Goal: Information Seeking & Learning: Learn about a topic

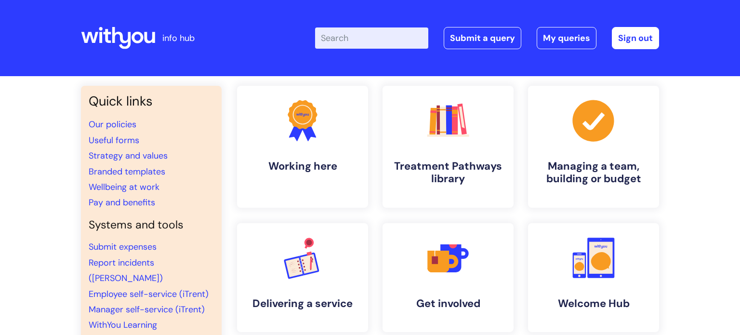
click at [698, 104] on div "Quick links Our policies Useful forms Strategy and values Branded templates Wel…" at bounding box center [370, 322] width 740 height 492
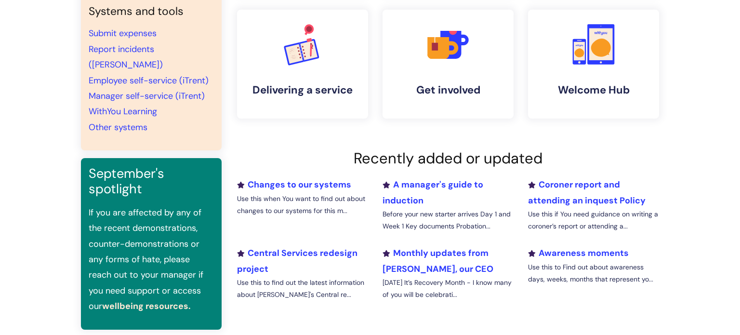
scroll to position [212, 0]
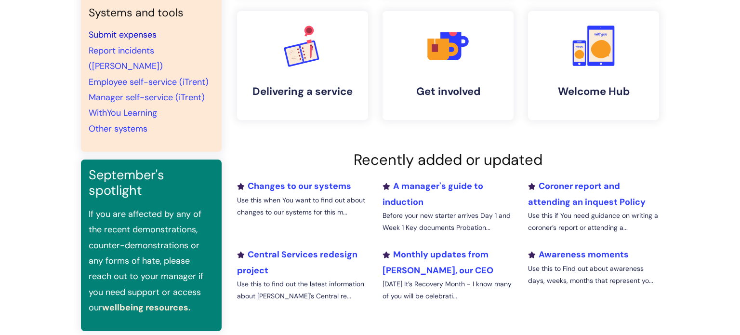
click at [145, 31] on link "Submit expenses" at bounding box center [123, 35] width 68 height 12
click at [690, 80] on div "Quick links Our policies Useful forms Strategy and values Branded templates Wel…" at bounding box center [370, 110] width 740 height 492
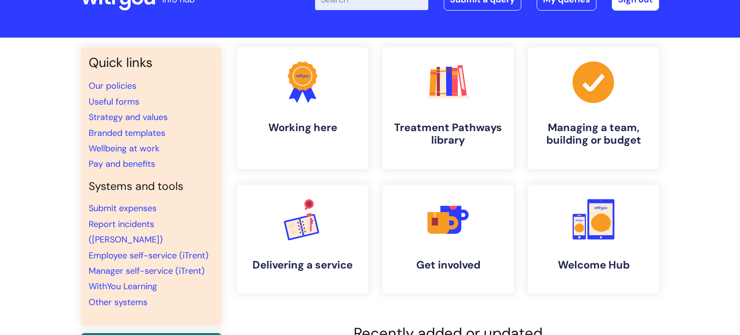
scroll to position [58, 0]
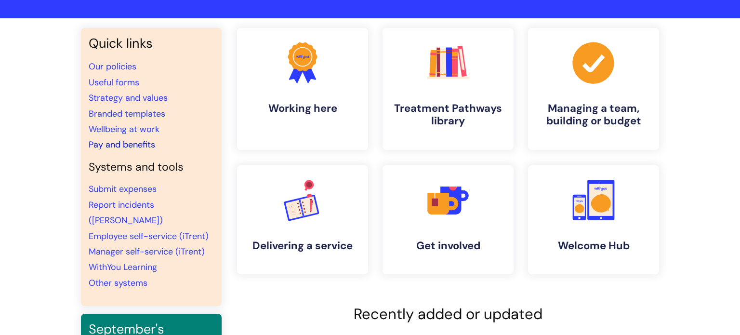
click at [146, 142] on link "Pay and benefits" at bounding box center [122, 145] width 66 height 12
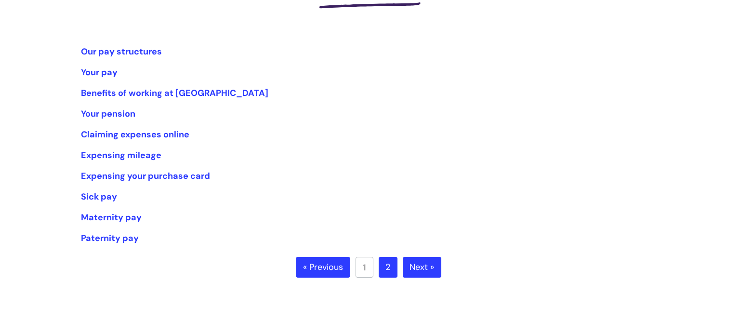
scroll to position [173, 0]
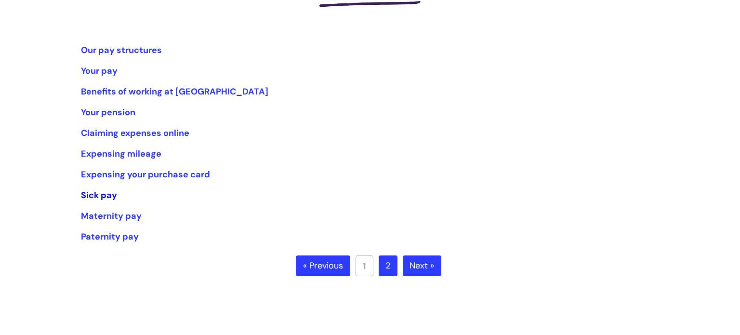
click at [91, 197] on link "Sick pay" at bounding box center [99, 195] width 36 height 12
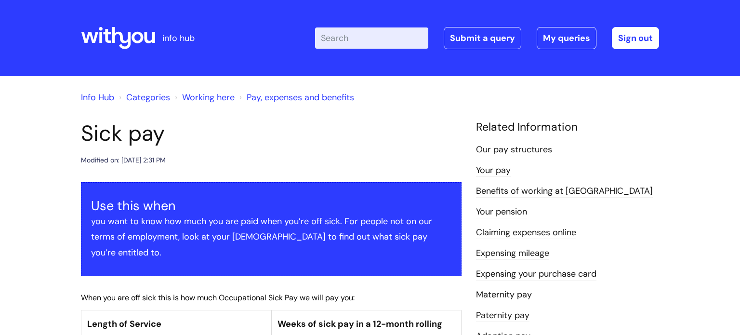
click at [280, 162] on div "Modified on: [DATE] 2:31 PM" at bounding box center [271, 160] width 380 height 12
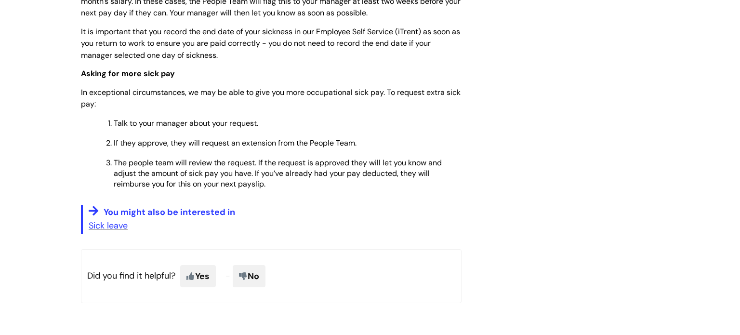
scroll to position [616, 0]
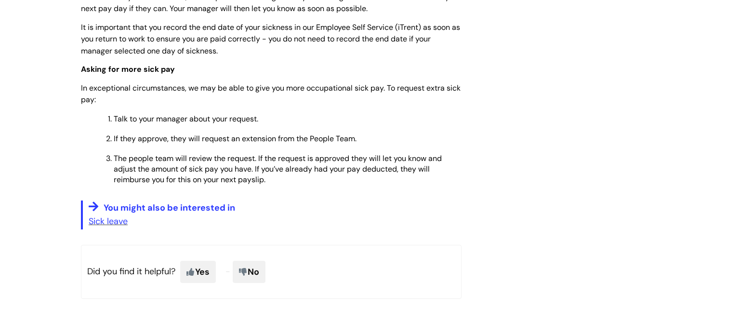
click at [132, 213] on p "Sick leave" at bounding box center [275, 220] width 373 height 15
click at [128, 213] on p "Sick leave" at bounding box center [275, 220] width 373 height 15
click at [127, 215] on link "Sick leave" at bounding box center [108, 221] width 39 height 12
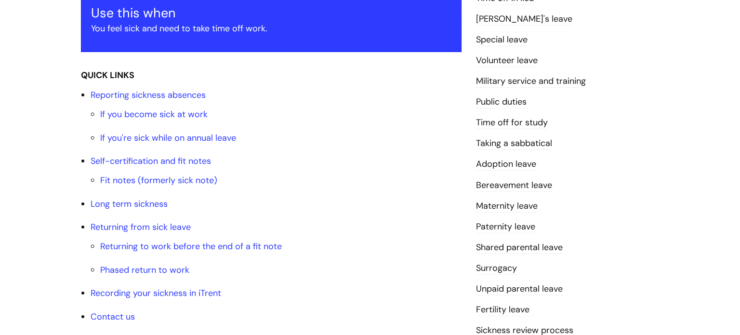
scroll to position [212, 0]
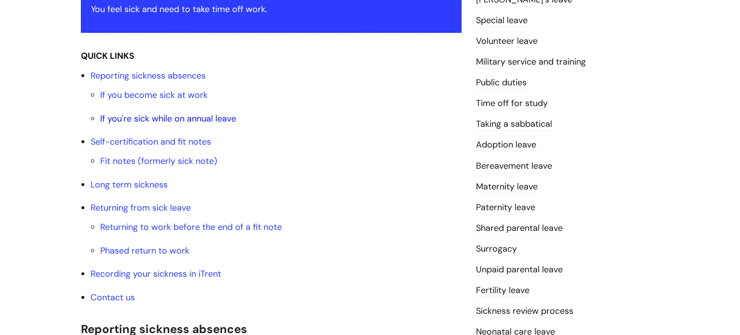
click at [197, 120] on link "If you're sick while on annual leave" at bounding box center [168, 119] width 136 height 12
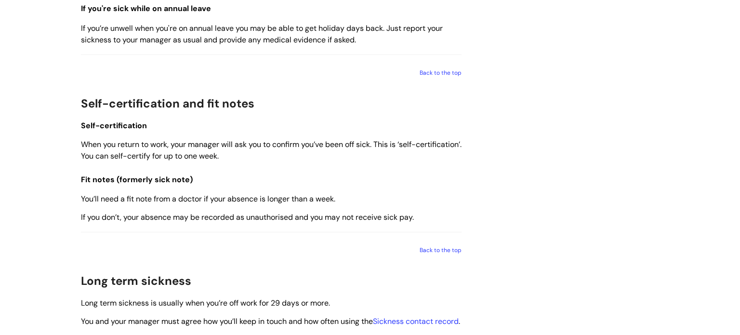
click at [395, 34] on span "If you’re unwell when you're on annual leave you may be able to get holiday day…" at bounding box center [262, 34] width 362 height 22
click at [387, 35] on span "If you’re unwell when you're on annual leave you may be able to get holiday day…" at bounding box center [262, 34] width 362 height 22
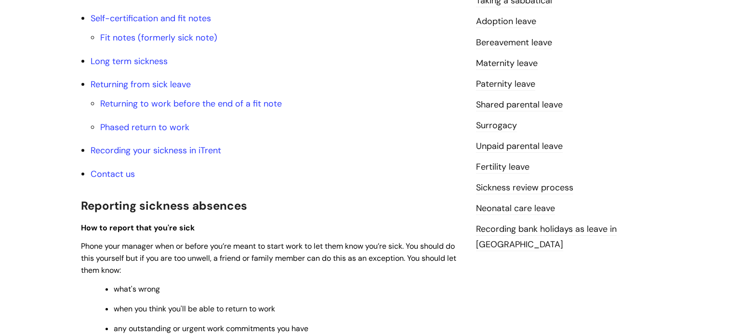
scroll to position [335, 0]
click at [215, 152] on link "Recording your sickness in iTrent" at bounding box center [156, 150] width 131 height 12
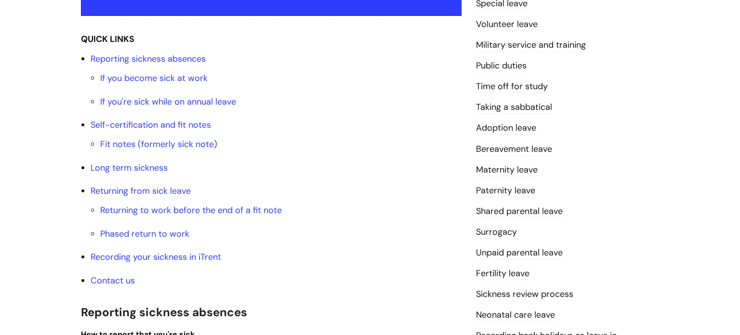
scroll to position [228, 0]
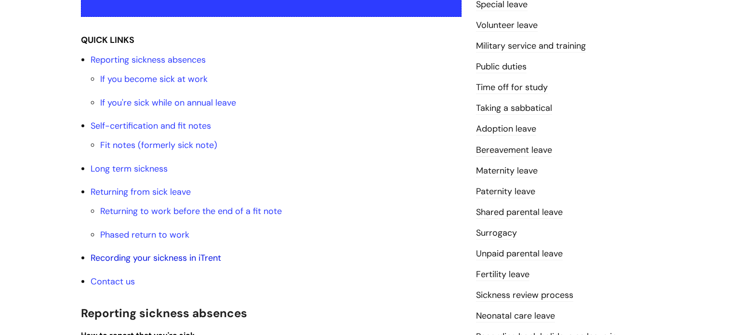
click at [196, 258] on link "Recording your sickness in iTrent" at bounding box center [156, 258] width 131 height 12
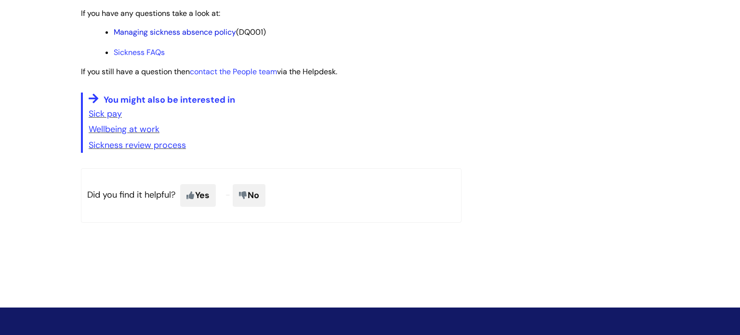
click at [225, 37] on link "Managing sickness absence policy" at bounding box center [175, 32] width 122 height 10
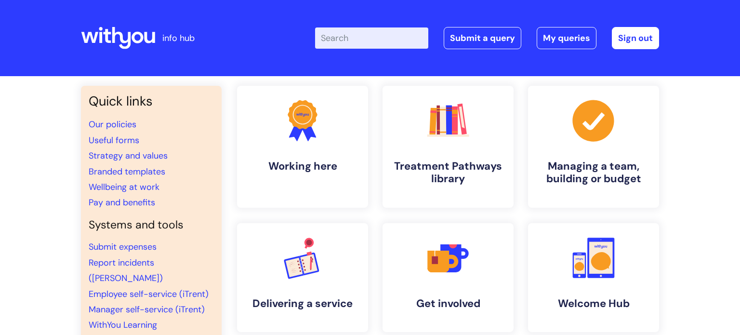
click at [721, 152] on div "Quick links Our policies Useful forms Strategy and values Branded templates Wel…" at bounding box center [370, 322] width 740 height 492
click at [306, 274] on icon at bounding box center [309, 263] width 20 height 23
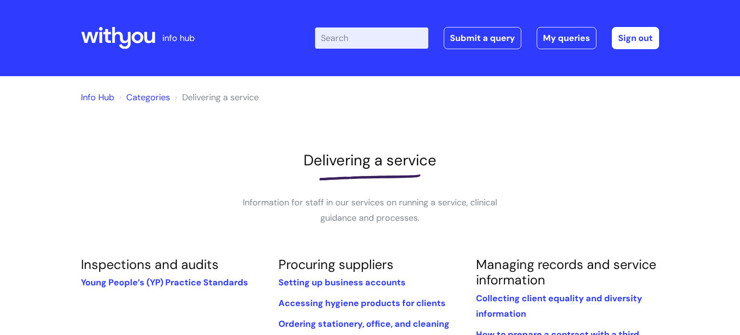
click at [109, 40] on icon at bounding box center [107, 36] width 8 height 14
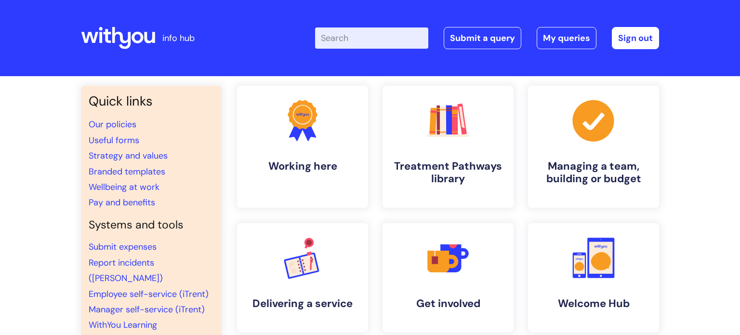
click at [46, 136] on div "Quick links Our policies Useful forms Strategy and values Branded templates Wel…" at bounding box center [370, 322] width 740 height 492
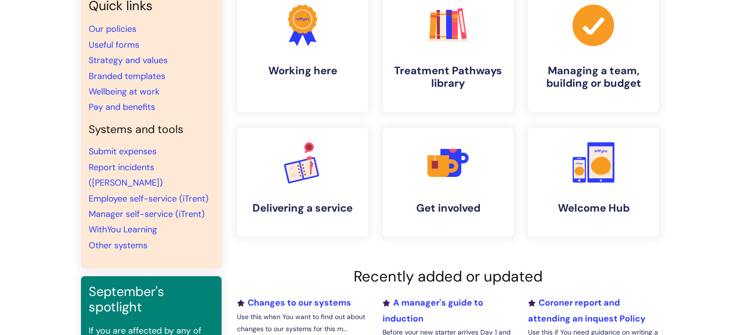
scroll to position [96, 0]
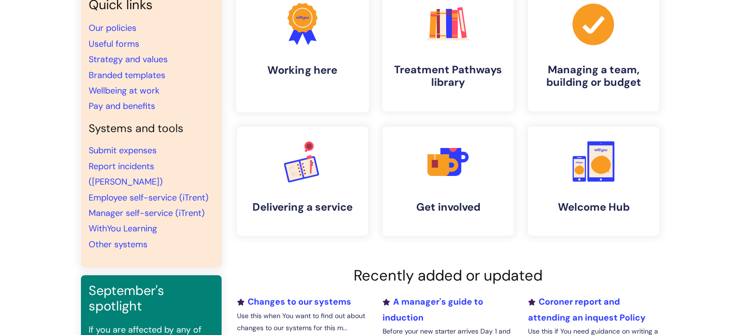
click at [248, 52] on link ".cls-1{fill:#f89b22;}.cls-1,.cls-2,.cls-3{stroke-width:0px;}.cls-2{fill:#2d3cff…" at bounding box center [302, 50] width 133 height 124
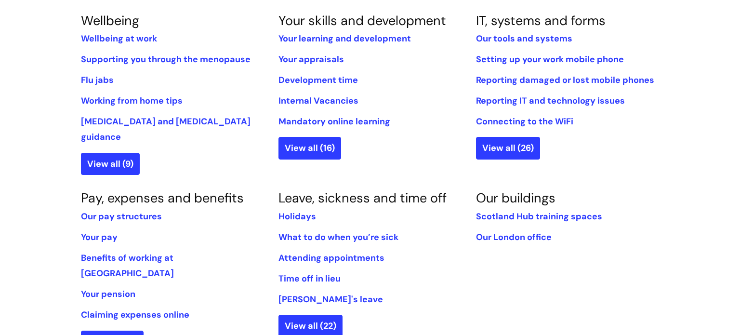
scroll to position [424, 0]
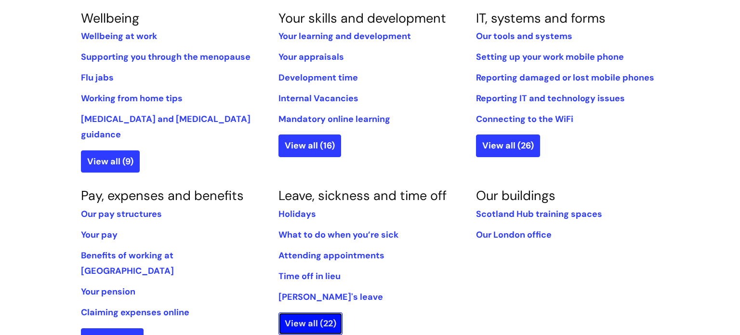
click at [290, 312] on link "View all (22)" at bounding box center [310, 323] width 64 height 22
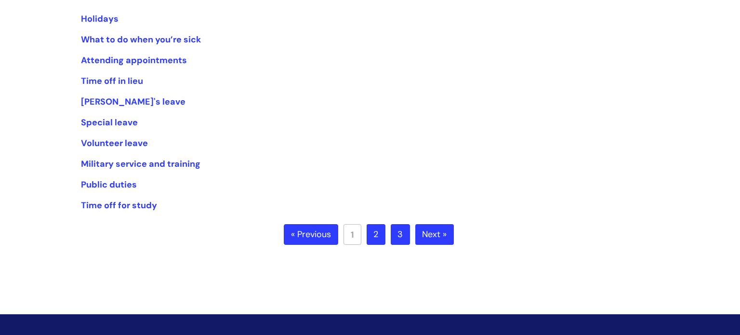
scroll to position [231, 0]
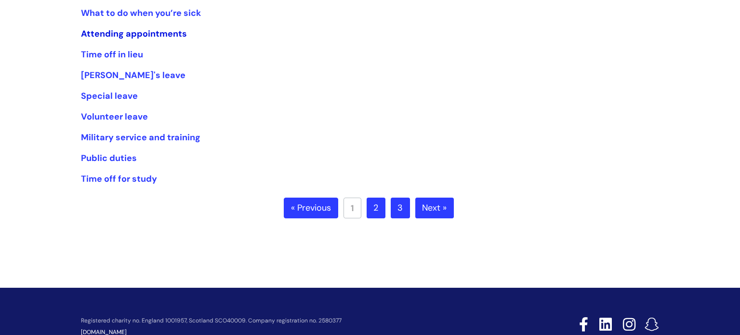
click at [97, 32] on link "Attending appointments" at bounding box center [134, 34] width 106 height 12
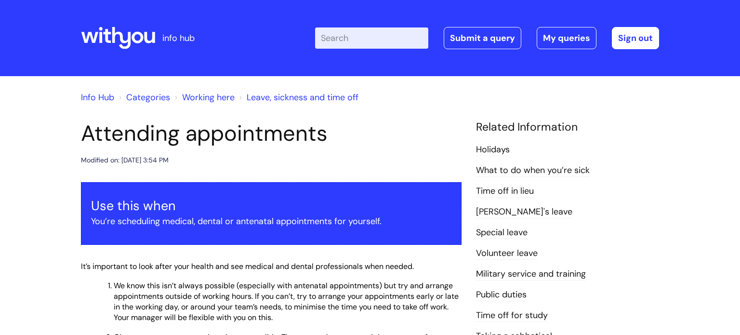
click at [357, 144] on h1 "Attending appointments" at bounding box center [271, 133] width 380 height 26
click at [192, 100] on link "Working here" at bounding box center [208, 97] width 52 height 12
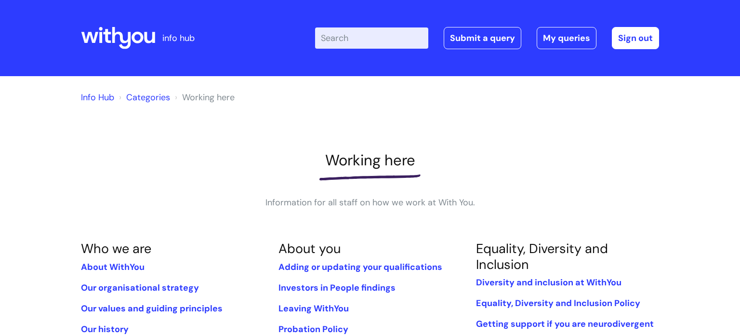
click at [91, 160] on h1 "Working here" at bounding box center [370, 160] width 578 height 18
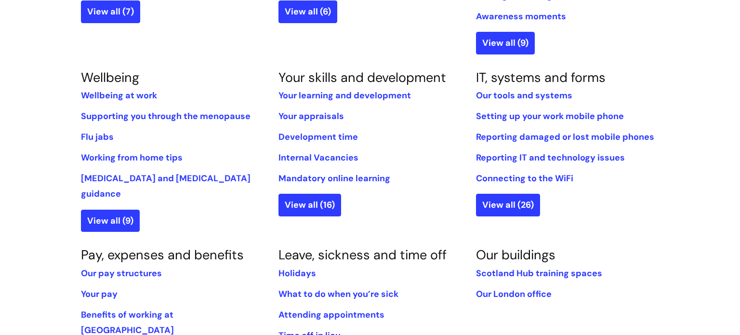
scroll to position [366, 0]
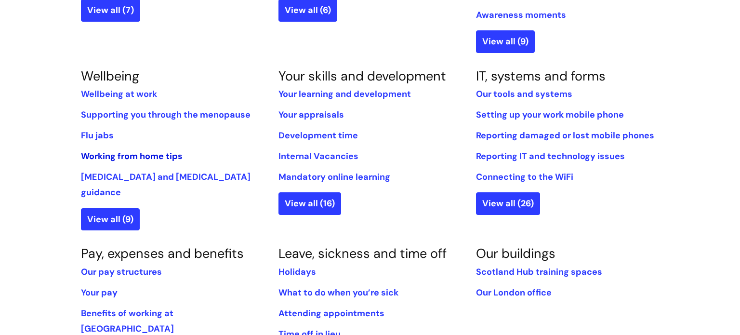
click at [166, 157] on link "Working from home tips" at bounding box center [132, 156] width 102 height 12
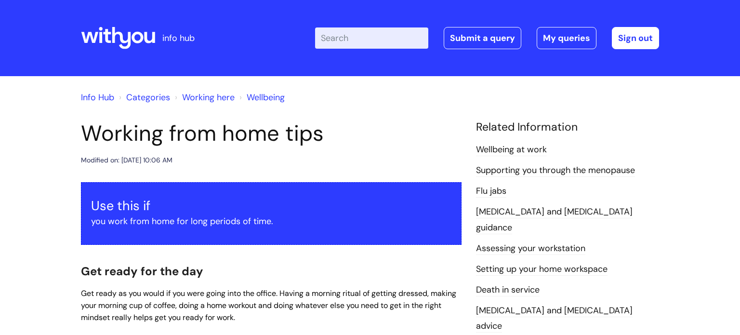
click at [323, 159] on div "Modified on: Fri, 14 May, 2021 at 10:06 AM" at bounding box center [271, 160] width 380 height 12
click at [203, 99] on link "Working here" at bounding box center [208, 97] width 52 height 12
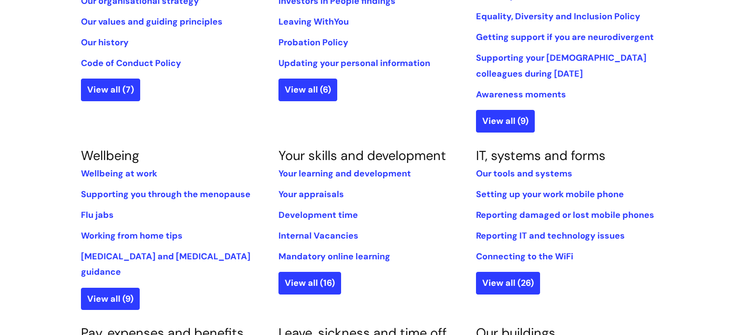
scroll to position [289, 0]
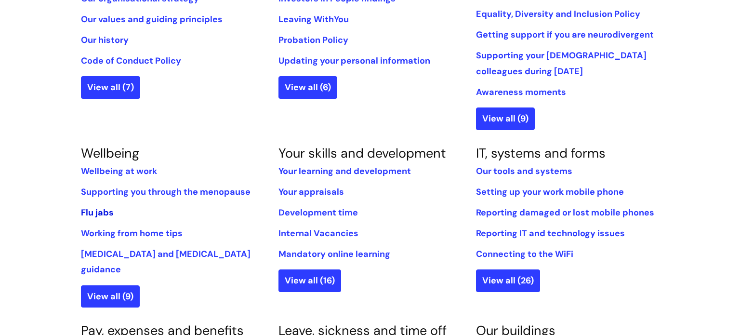
click at [96, 212] on link "Flu jabs" at bounding box center [97, 213] width 33 height 12
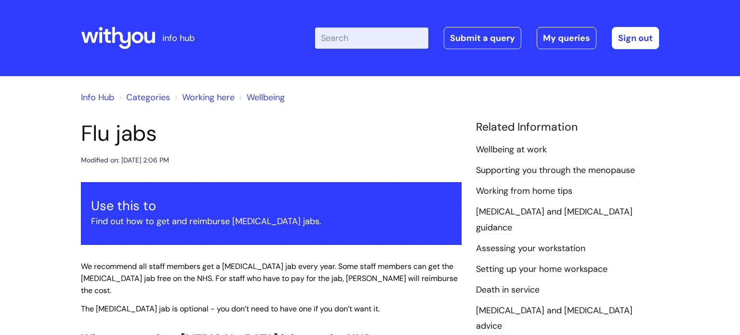
click at [288, 153] on header "[MEDICAL_DATA] jabs Modified on: [DATE] 2:06 PM" at bounding box center [271, 143] width 380 height 46
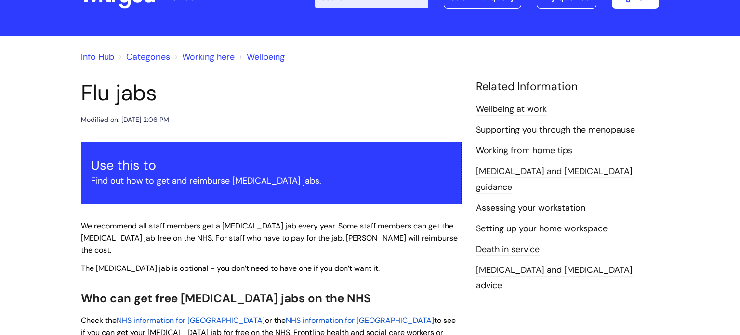
scroll to position [39, 0]
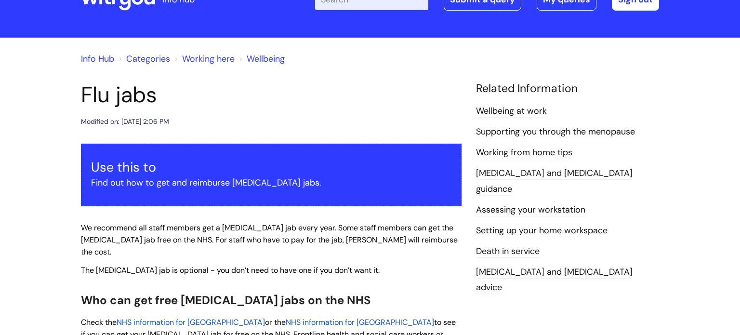
click at [184, 60] on link "Working here" at bounding box center [208, 59] width 52 height 12
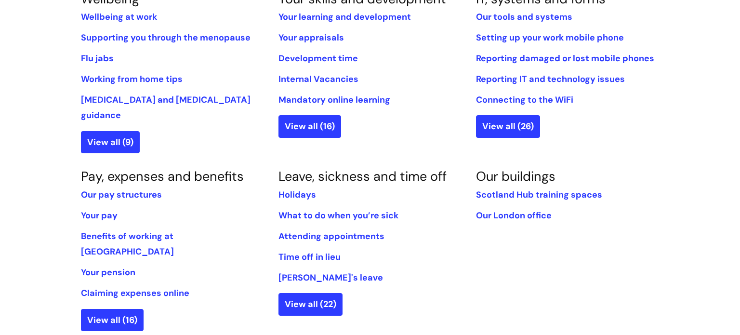
scroll to position [424, 0]
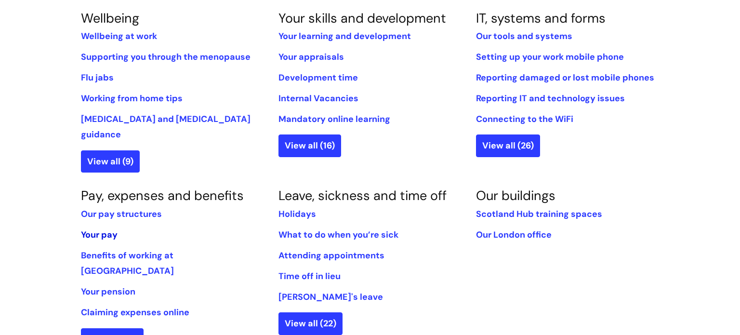
click at [91, 229] on link "Your pay" at bounding box center [99, 235] width 37 height 12
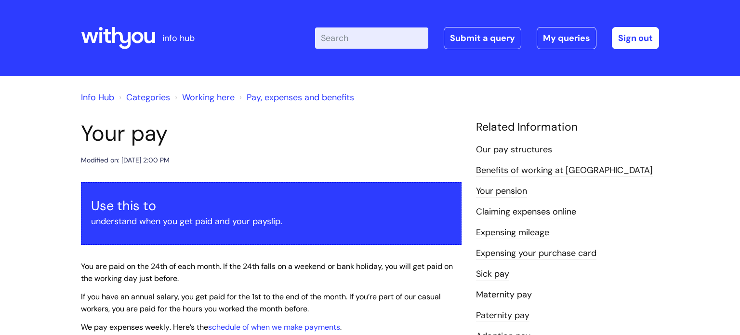
click at [280, 146] on h1 "Your pay" at bounding box center [271, 133] width 380 height 26
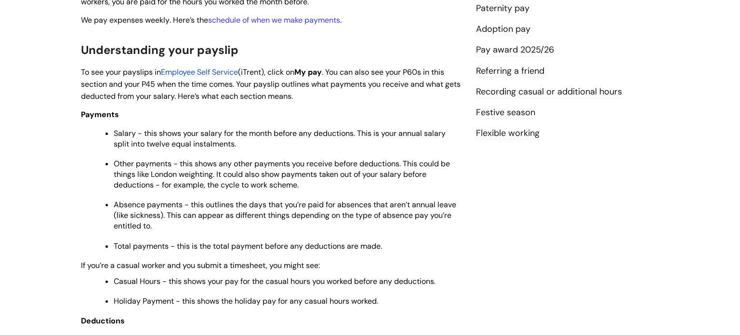
scroll to position [308, 0]
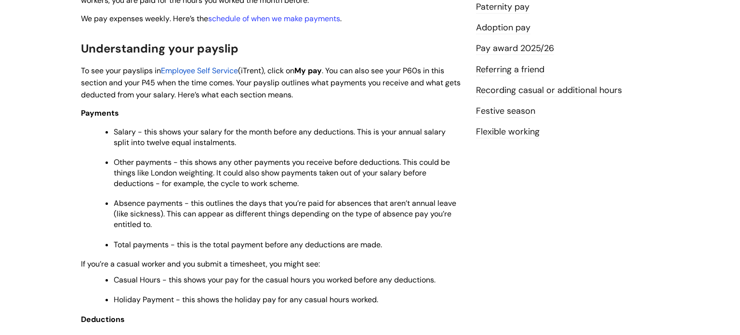
click at [517, 112] on link "Festive season" at bounding box center [505, 111] width 59 height 13
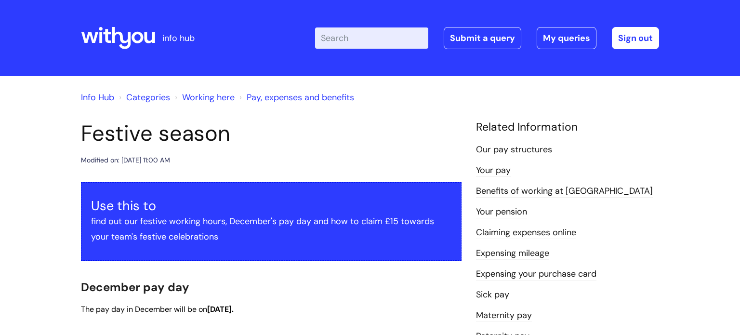
click at [402, 120] on div "Info Hub Categories Working here Pay, expenses and benefits" at bounding box center [370, 103] width 578 height 35
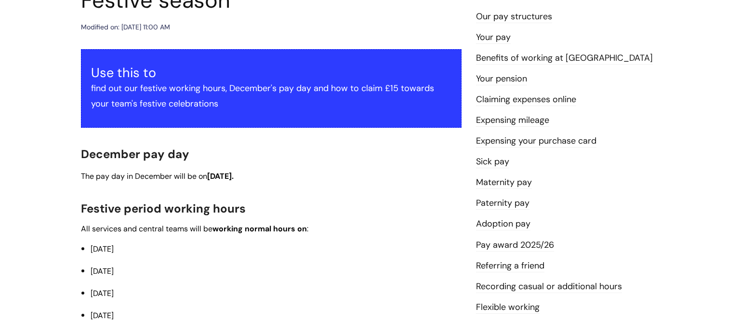
scroll to position [135, 0]
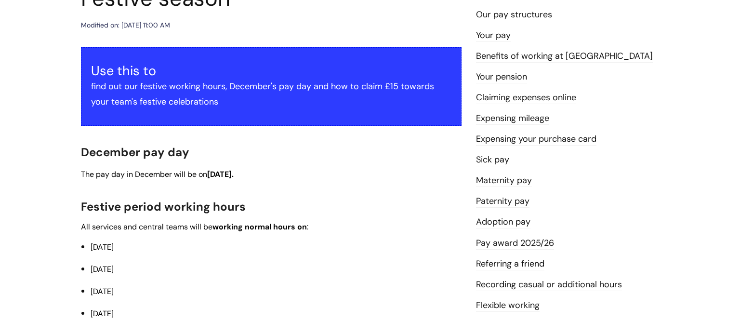
click at [570, 55] on link "Benefits of working at [GEOGRAPHIC_DATA]" at bounding box center [564, 56] width 177 height 13
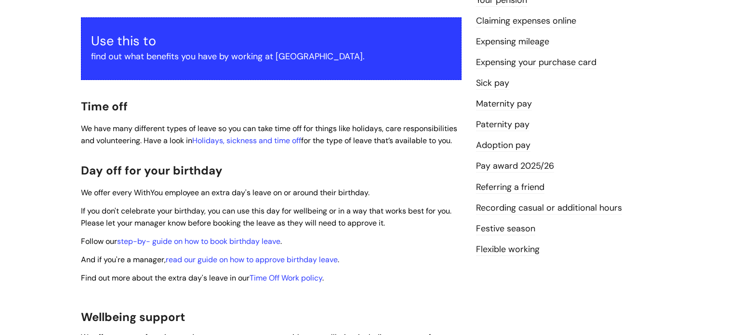
scroll to position [193, 0]
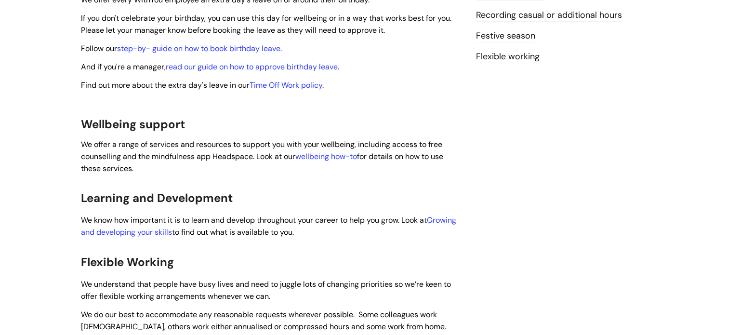
scroll to position [385, 0]
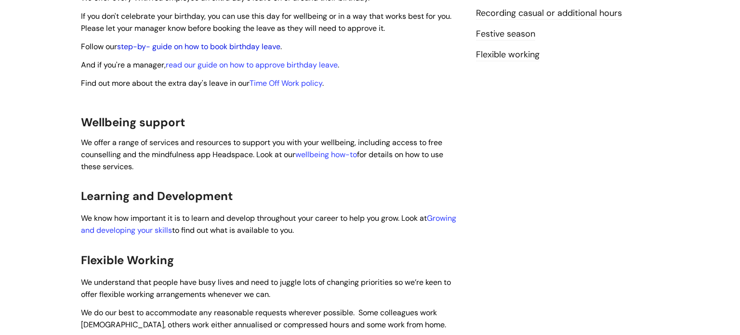
click at [276, 41] on link "step-by- guide on how to book birthday leave" at bounding box center [198, 46] width 163 height 10
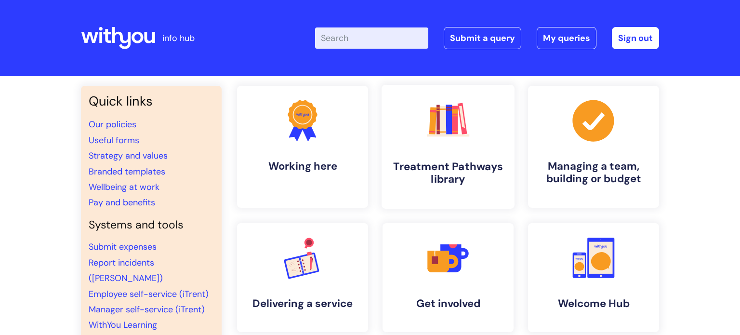
click at [432, 131] on icon at bounding box center [432, 120] width 7 height 27
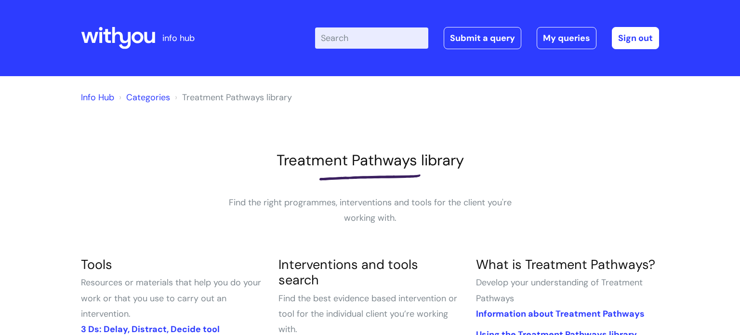
click at [590, 162] on h1 "Treatment Pathways library" at bounding box center [370, 160] width 578 height 18
click at [103, 33] on icon at bounding box center [107, 36] width 8 height 14
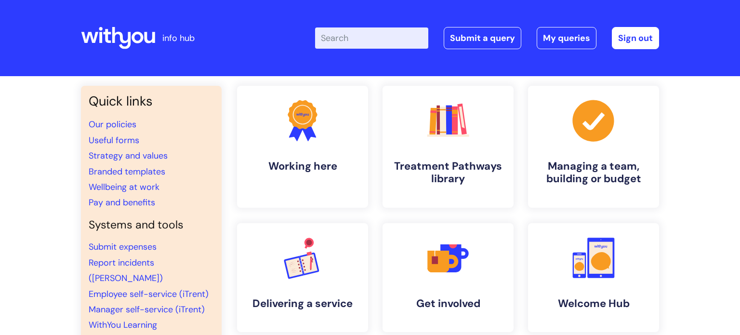
click at [56, 194] on div "Quick links Our policies Useful forms Strategy and values Branded templates Wel…" at bounding box center [370, 322] width 740 height 492
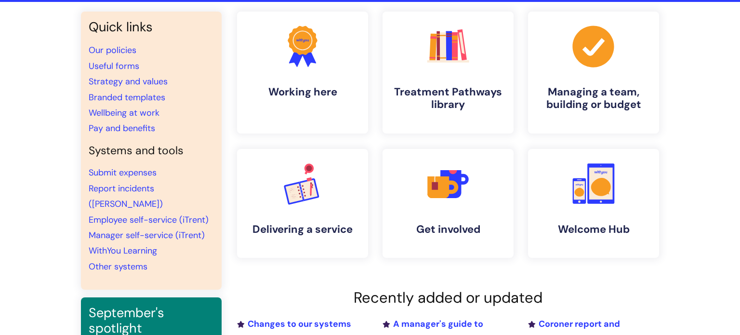
scroll to position [77, 0]
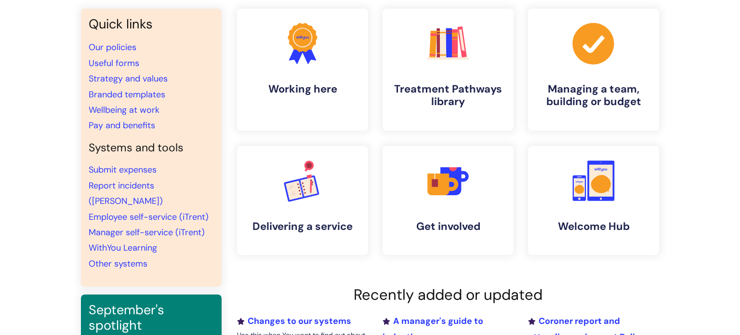
click at [55, 181] on div "Quick links Our policies Useful forms Strategy and values Branded templates Wel…" at bounding box center [370, 245] width 740 height 492
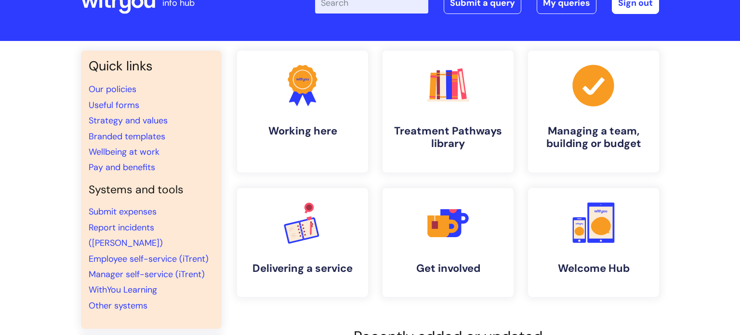
scroll to position [34, 0]
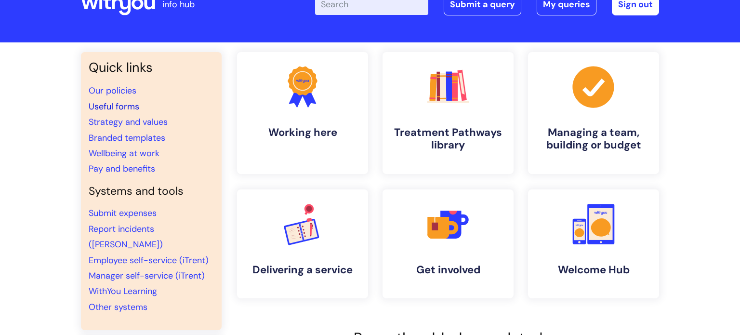
click at [136, 106] on link "Useful forms" at bounding box center [114, 107] width 51 height 12
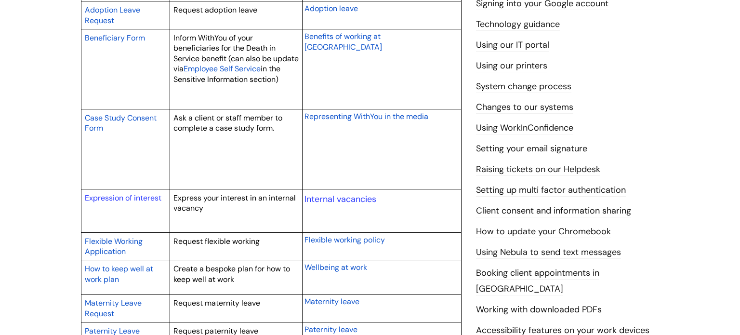
scroll to position [308, 0]
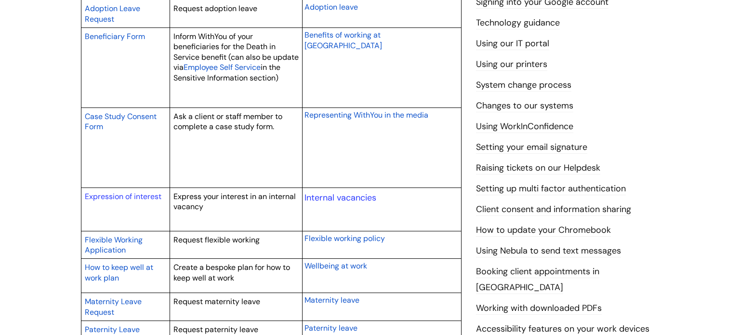
click at [599, 272] on link "Booking client appointments in Nebula" at bounding box center [537, 279] width 123 height 28
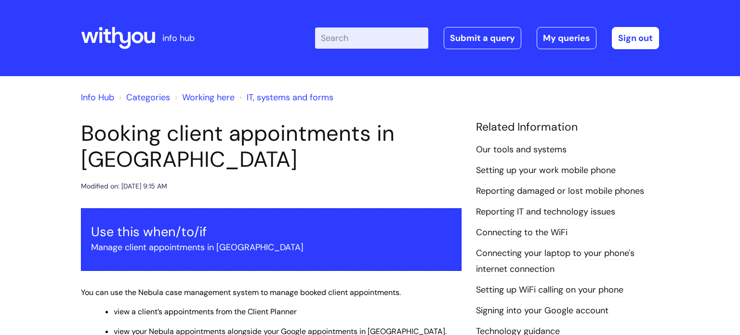
click at [330, 185] on div "Modified on: [DATE] 9:15 AM" at bounding box center [271, 186] width 380 height 12
click at [110, 97] on link "Info Hub" at bounding box center [97, 97] width 33 height 12
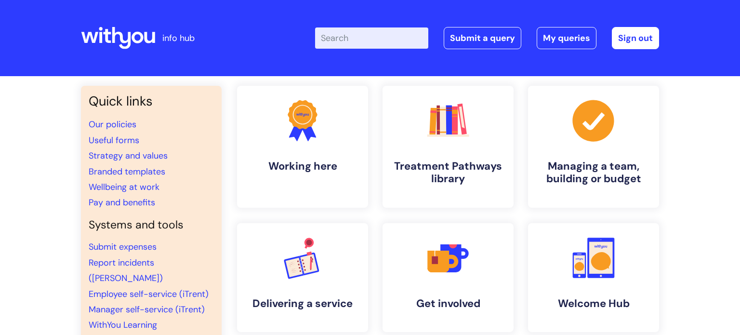
click at [11, 151] on div "Quick links Our policies Useful forms Strategy and values Branded templates Wel…" at bounding box center [370, 322] width 740 height 492
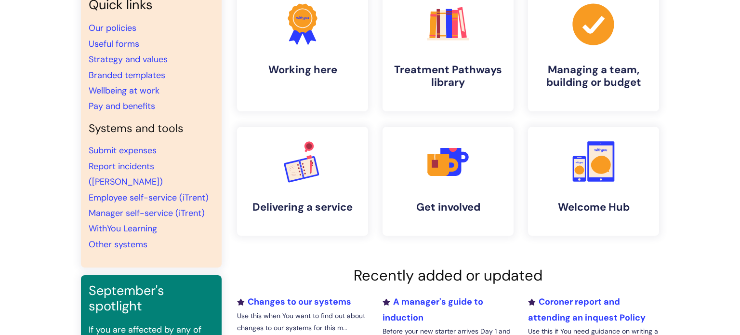
scroll to position [116, 0]
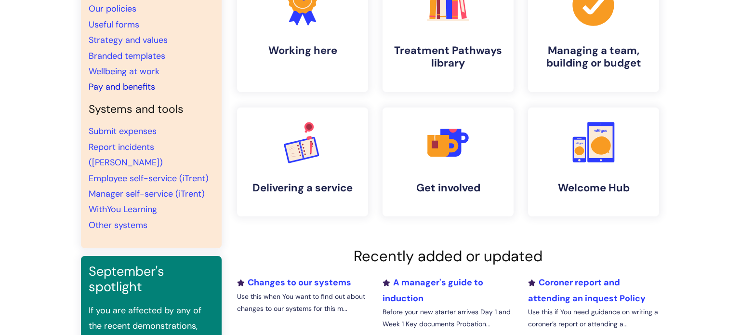
click at [134, 85] on link "Pay and benefits" at bounding box center [122, 87] width 66 height 12
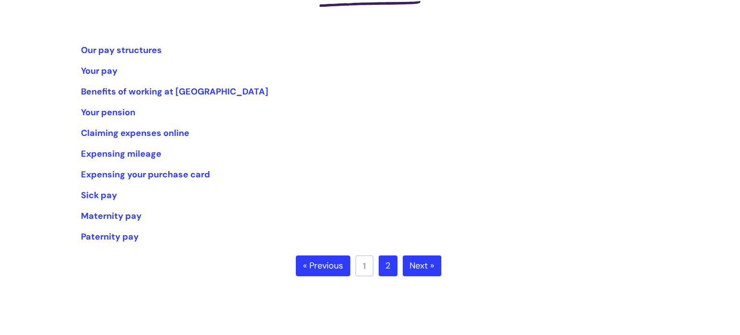
scroll to position [193, 0]
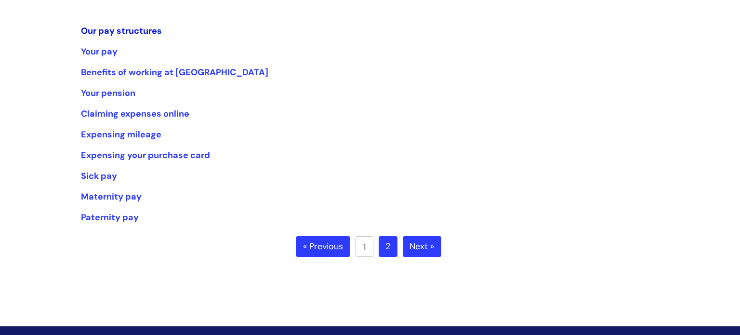
click at [146, 34] on link "Our pay structures" at bounding box center [121, 31] width 81 height 12
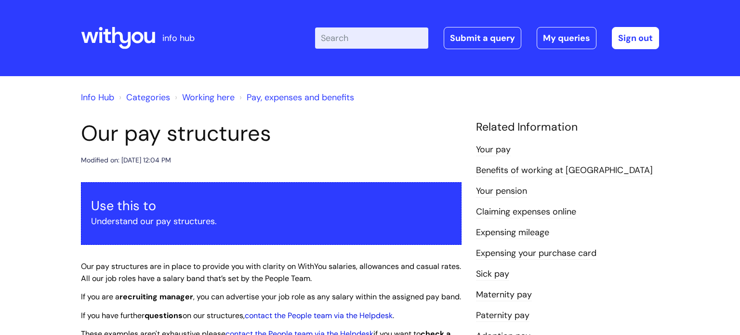
click at [344, 139] on h1 "Our pay structures" at bounding box center [271, 133] width 380 height 26
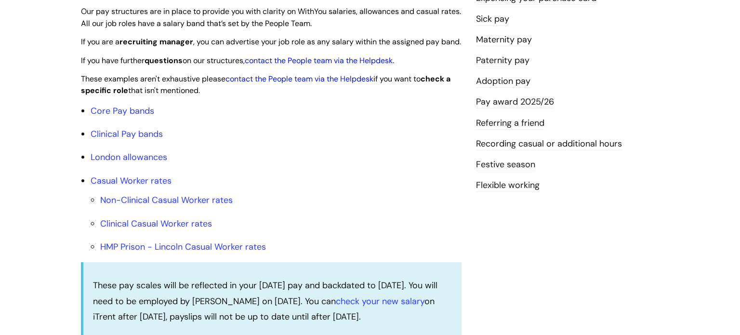
scroll to position [270, 0]
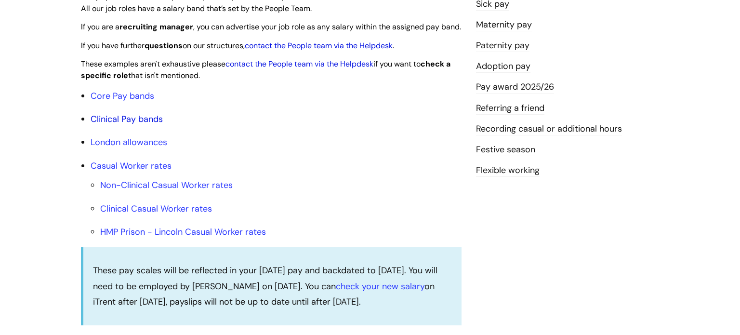
click at [142, 125] on link "Clinical Pay bands" at bounding box center [127, 119] width 72 height 12
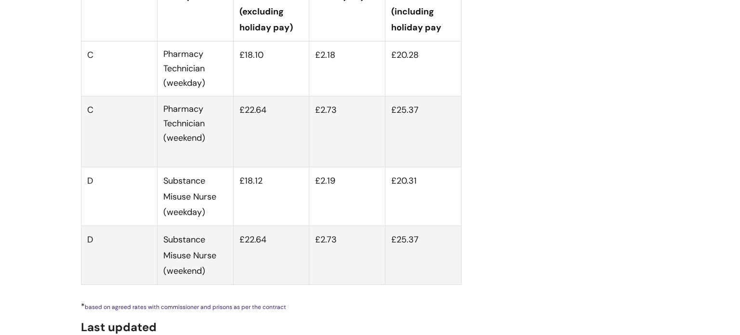
scroll to position [3656, 0]
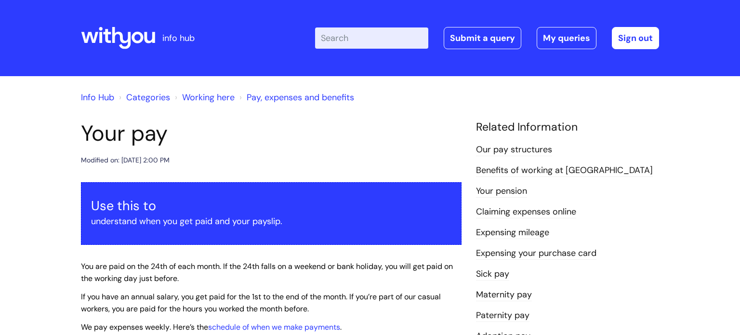
click at [291, 152] on header "Your pay Modified on: [DATE] 2:00 PM" at bounding box center [271, 143] width 380 height 46
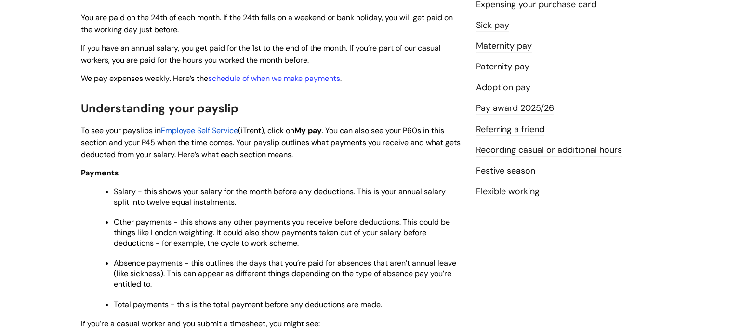
scroll to position [289, 0]
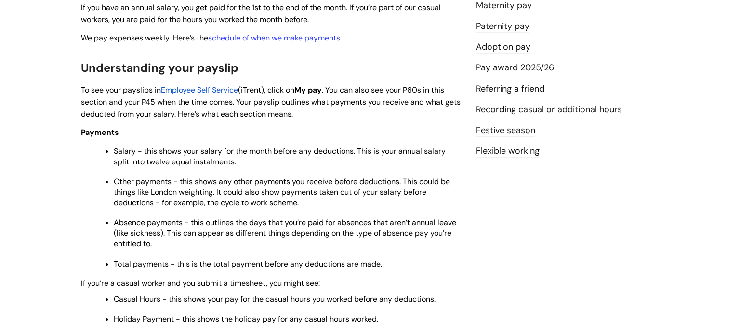
click at [510, 154] on link "Flexible working" at bounding box center [508, 151] width 64 height 13
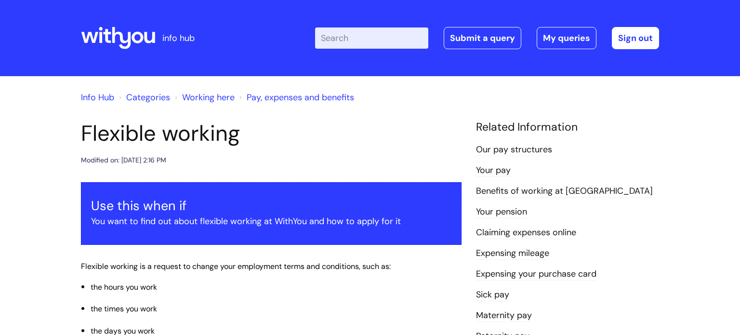
click at [343, 135] on h1 "Flexible working" at bounding box center [271, 133] width 380 height 26
click at [232, 97] on link "Working here" at bounding box center [208, 97] width 52 height 12
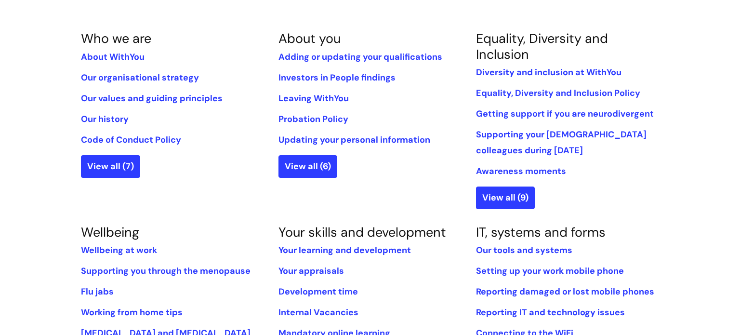
scroll to position [212, 0]
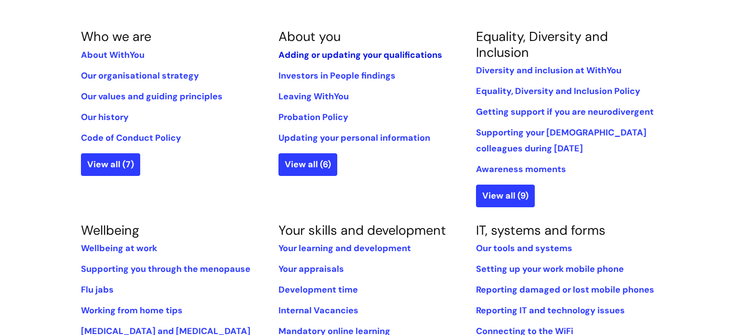
click at [356, 59] on link "Adding or updating your qualifications" at bounding box center [360, 55] width 164 height 12
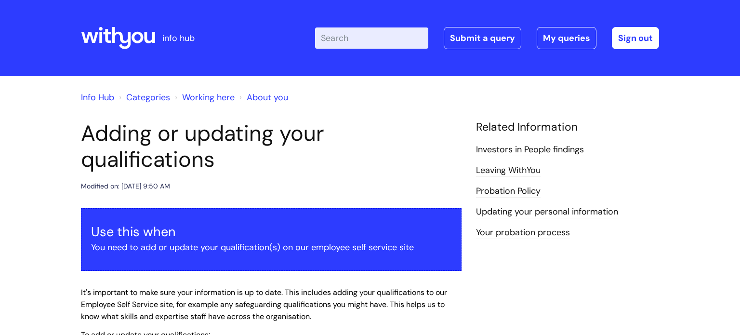
click at [358, 156] on h1 "Adding or updating your qualifications" at bounding box center [271, 146] width 380 height 52
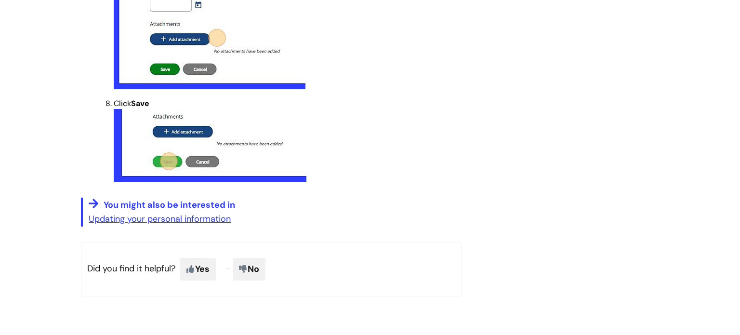
scroll to position [1059, 0]
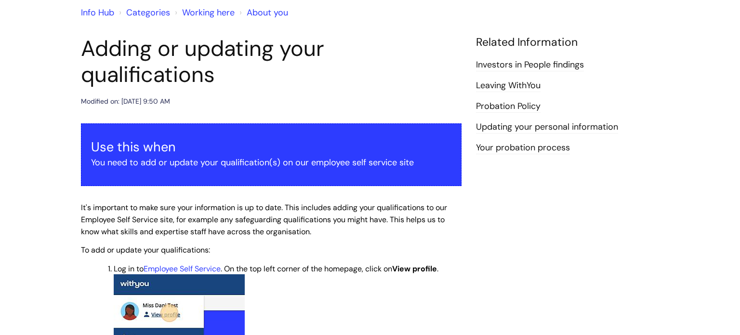
scroll to position [77, 0]
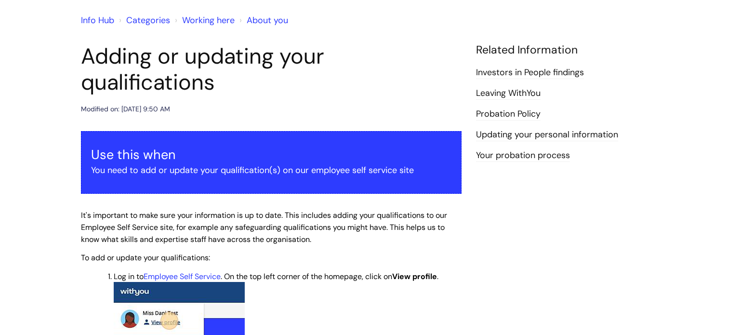
click at [192, 22] on link "Working here" at bounding box center [208, 20] width 52 height 12
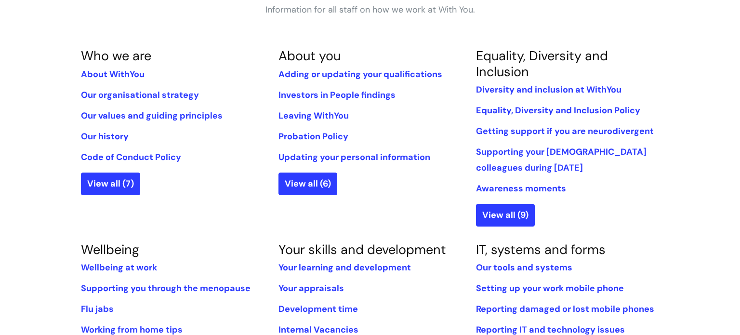
scroll to position [212, 0]
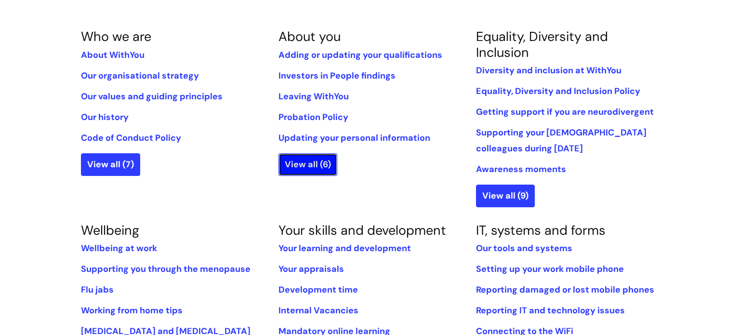
click at [316, 165] on link "View all (6)" at bounding box center [307, 164] width 59 height 22
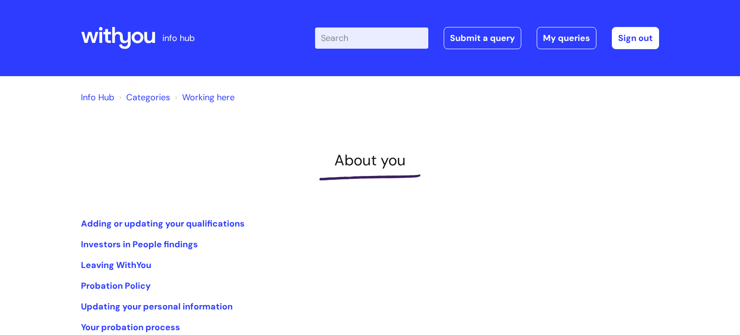
click at [413, 150] on div "Info Hub Categories Working here About you Adding or updating your qualificatio…" at bounding box center [370, 210] width 578 height 249
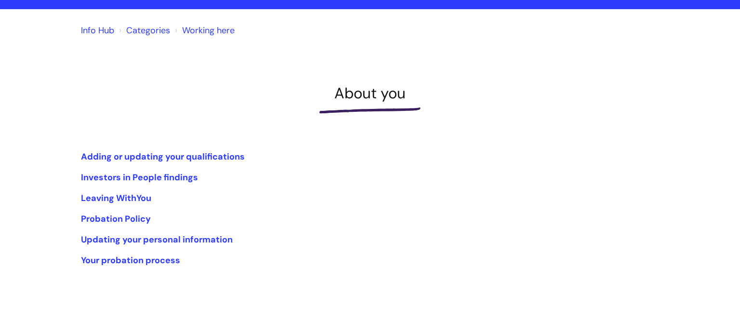
scroll to position [66, 0]
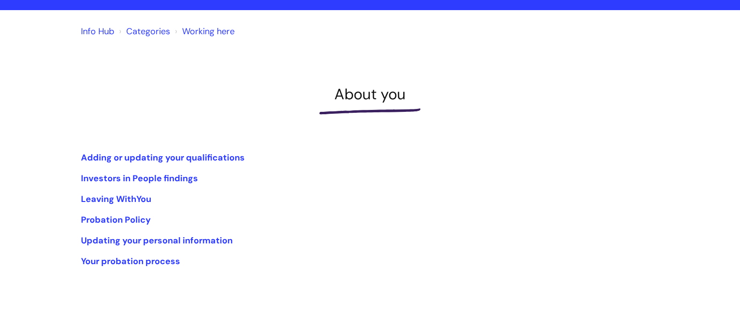
click at [159, 26] on link "Categories" at bounding box center [148, 32] width 44 height 12
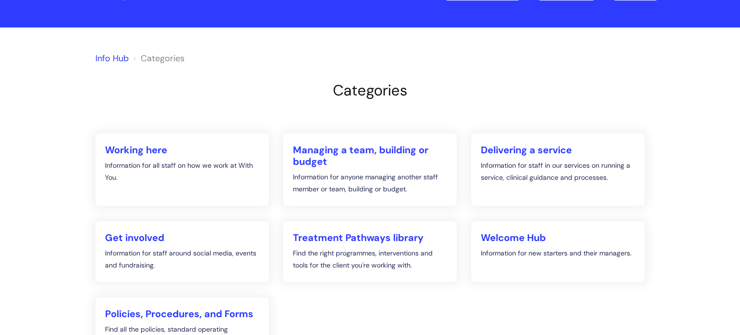
scroll to position [30, 0]
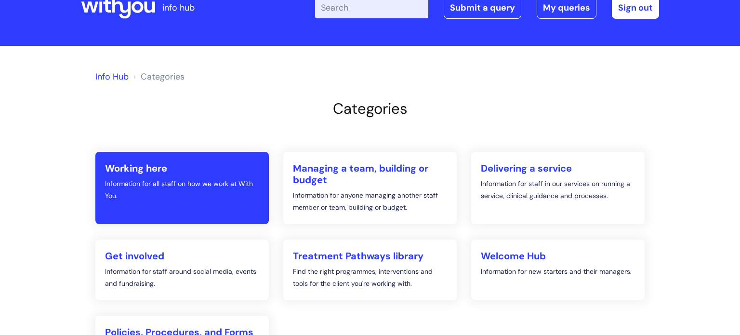
click at [222, 165] on h2 "Working here" at bounding box center [182, 168] width 154 height 12
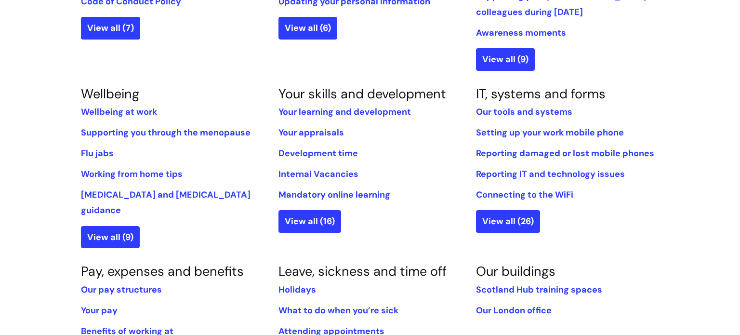
scroll to position [366, 0]
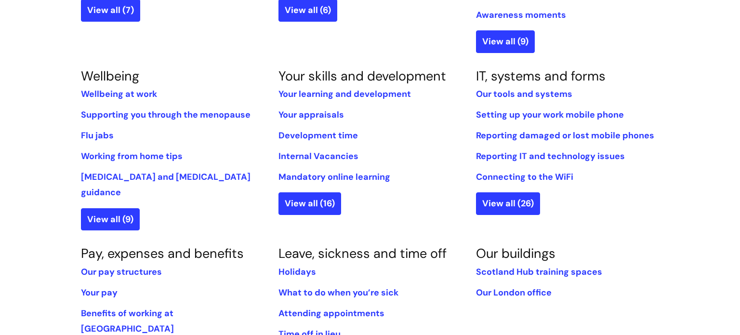
click at [358, 157] on li "Internal Vacancies" at bounding box center [369, 155] width 183 height 15
click at [342, 154] on link "Internal Vacancies" at bounding box center [318, 156] width 80 height 12
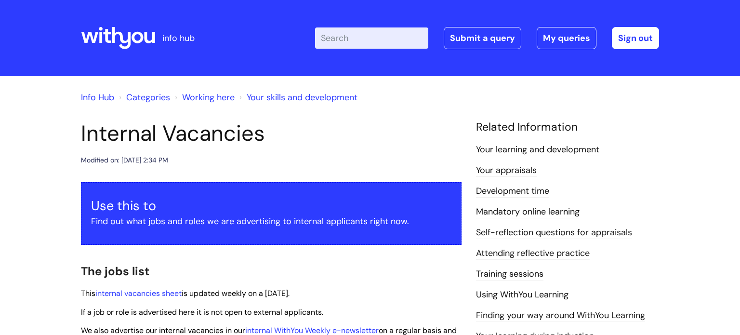
click at [342, 154] on div "Modified on: [DATE] 2:34 PM" at bounding box center [271, 160] width 380 height 12
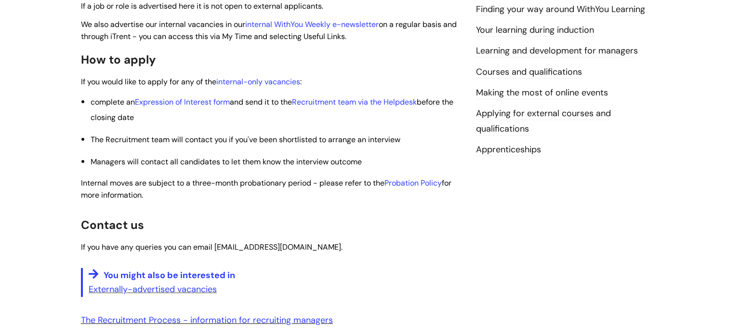
scroll to position [308, 0]
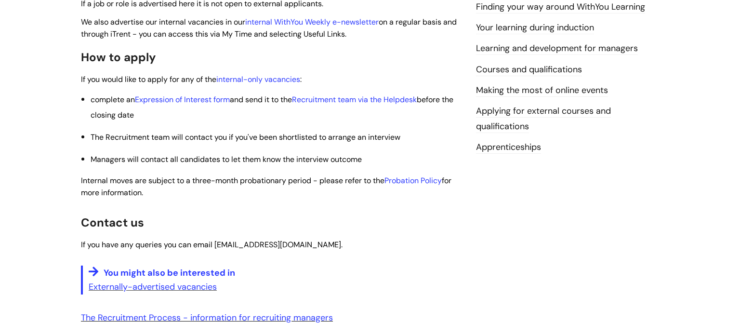
click at [206, 194] on p "I nternal moves are subject to a three-month probationary period - please refer…" at bounding box center [271, 186] width 380 height 24
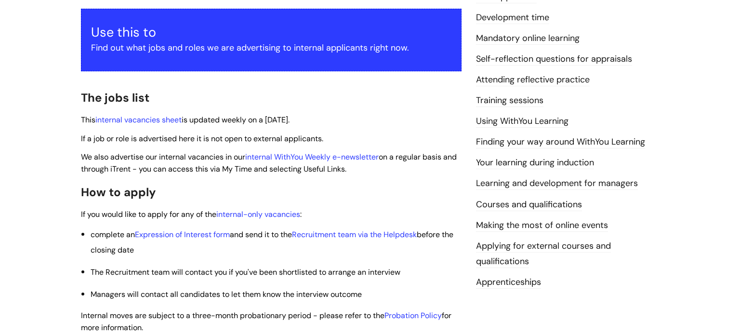
scroll to position [193, 0]
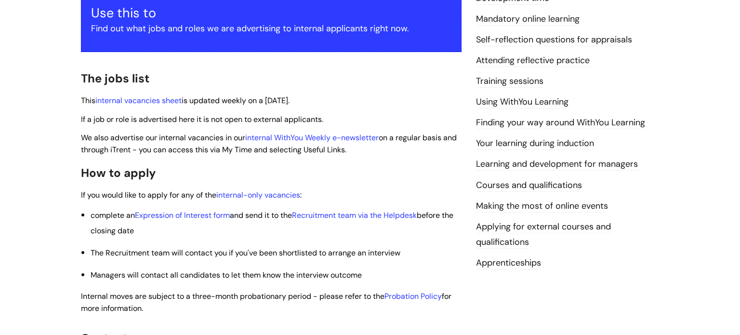
click at [568, 183] on link "Courses and qualifications" at bounding box center [529, 185] width 106 height 13
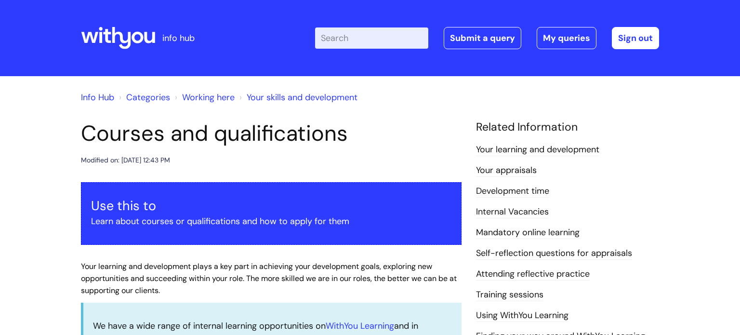
click at [418, 146] on h1 "Courses and qualifications" at bounding box center [271, 133] width 380 height 26
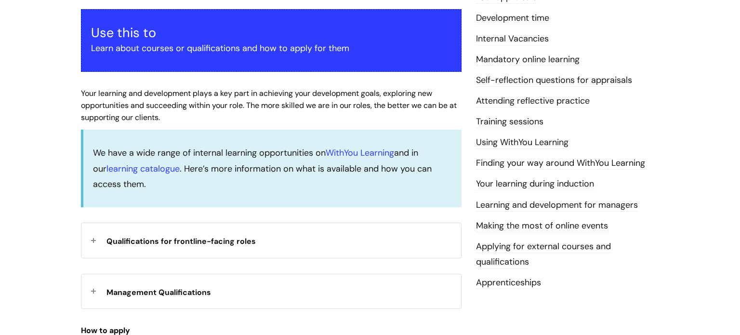
scroll to position [193, 0]
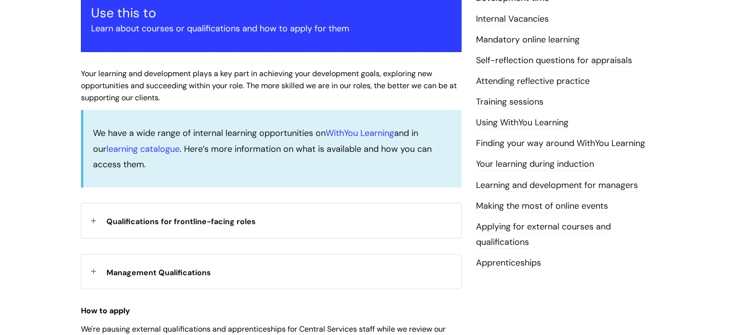
click at [298, 208] on div "Qualifications for frontline-facing roles" at bounding box center [270, 220] width 379 height 34
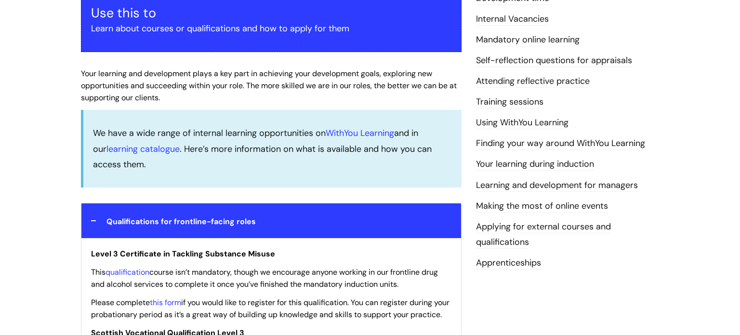
click at [63, 214] on div "Info Hub Categories Working here Your skills and development Courses and qualif…" at bounding box center [370, 304] width 740 height 843
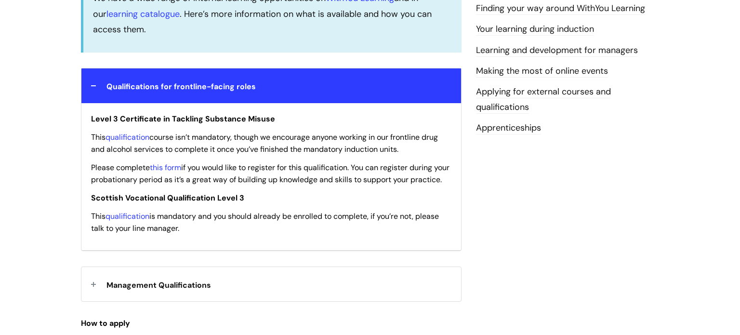
scroll to position [347, 0]
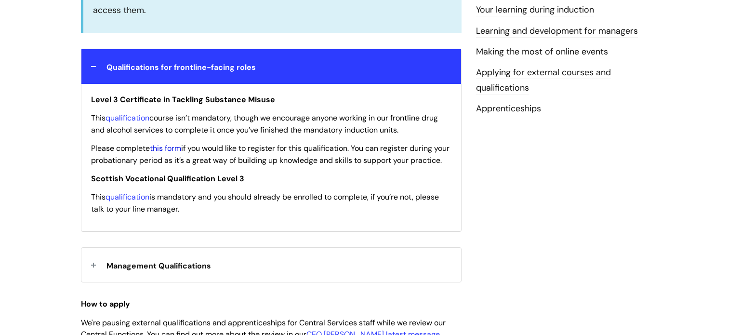
click at [175, 153] on link "this form" at bounding box center [165, 148] width 31 height 10
click at [268, 206] on span "This qualification is mandatory and you should already be enrolled to complete,…" at bounding box center [265, 203] width 348 height 22
click at [236, 146] on span "Please complete this form if you would like to register for this qualification.…" at bounding box center [270, 154] width 358 height 22
click at [200, 114] on span "This qualification course isn’t mandatory, though we encourage anyone working i…" at bounding box center [264, 124] width 347 height 22
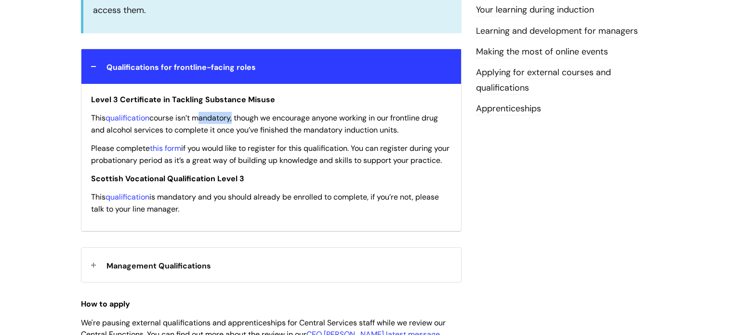
click at [200, 114] on span "This qualification course isn’t mandatory, though we encourage anyone working i…" at bounding box center [264, 124] width 347 height 22
click at [479, 128] on div "Courses and qualifications Modified on: Tue, 11 Mar, 2025 at 12:43 PM Use this …" at bounding box center [370, 168] width 592 height 789
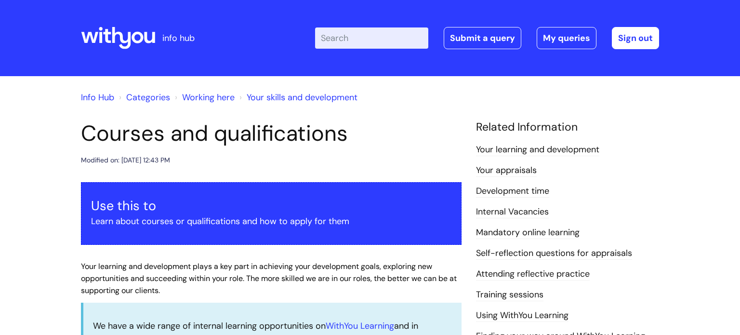
click at [648, 136] on div "Related Information Your learning and development Your appraisals Development t…" at bounding box center [567, 291] width 183 height 342
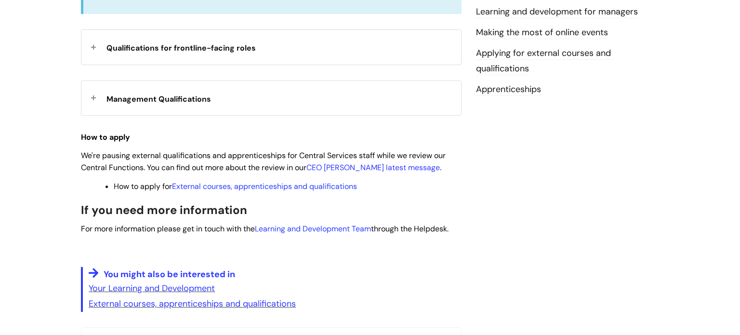
scroll to position [385, 0]
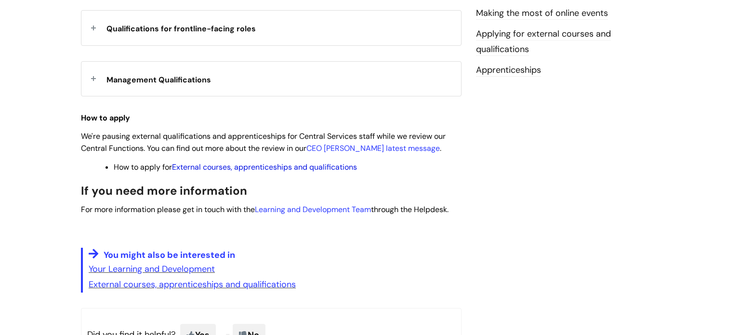
click at [325, 172] on link "External courses, apprenticeships and qualifications" at bounding box center [264, 167] width 185 height 10
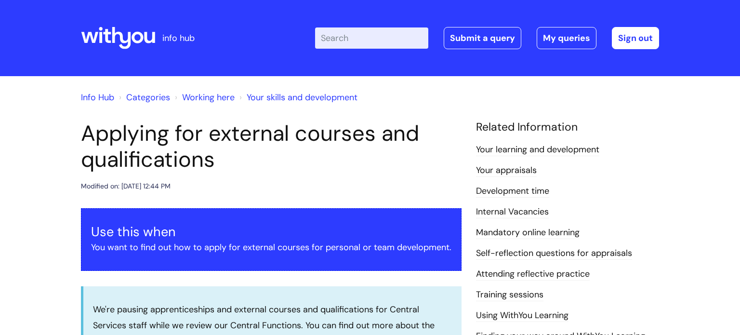
click at [325, 172] on h1 "Applying for external courses and qualifications" at bounding box center [271, 146] width 380 height 52
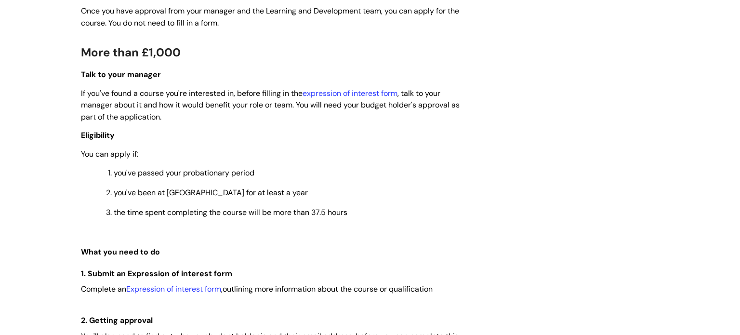
scroll to position [520, 0]
